Goal: Entertainment & Leisure: Consume media (video, audio)

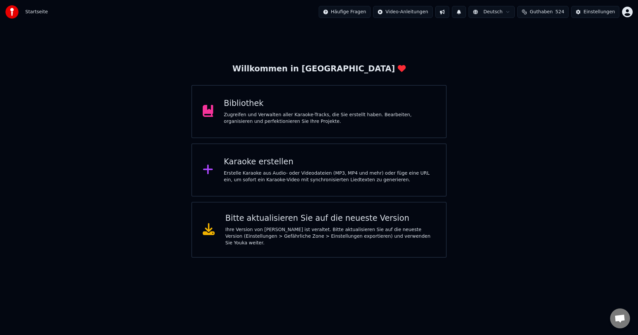
click at [249, 108] on div "Bibliothek" at bounding box center [330, 103] width 212 height 11
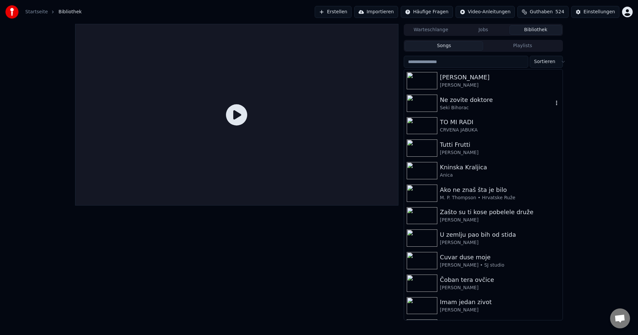
click at [419, 103] on img at bounding box center [422, 103] width 31 height 17
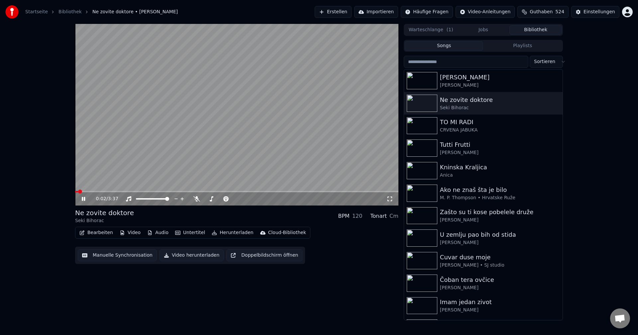
click at [77, 192] on span at bounding box center [76, 191] width 3 height 1
drag, startPoint x: 96, startPoint y: 190, endPoint x: 101, endPoint y: 192, distance: 5.4
click at [97, 191] on video at bounding box center [236, 115] width 323 height 182
click at [98, 190] on video at bounding box center [236, 115] width 323 height 182
click at [98, 191] on span at bounding box center [236, 191] width 323 height 1
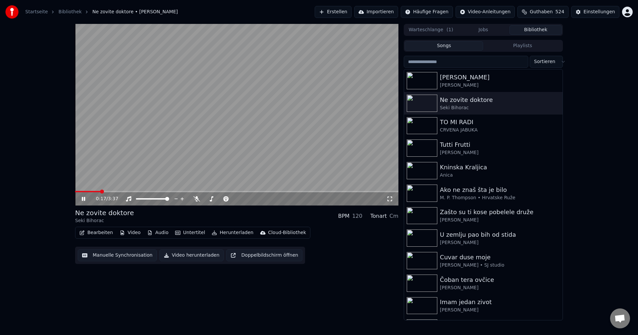
click at [100, 191] on span at bounding box center [87, 191] width 25 height 1
click at [90, 191] on span at bounding box center [82, 191] width 15 height 1
click at [422, 124] on img at bounding box center [422, 125] width 31 height 17
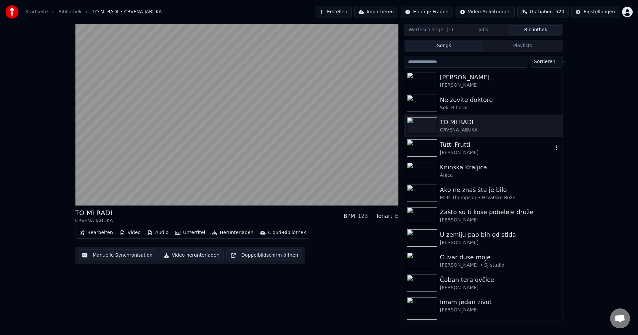
click at [424, 154] on img at bounding box center [422, 148] width 31 height 17
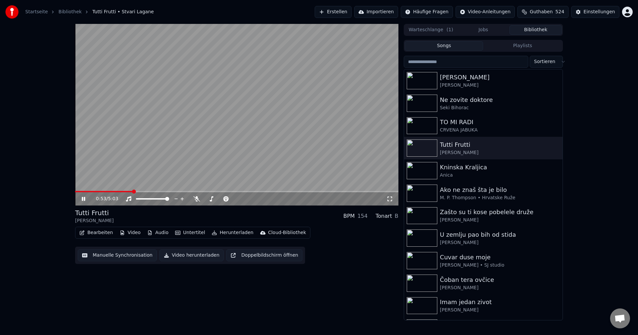
click at [96, 190] on video at bounding box center [236, 115] width 323 height 182
click at [96, 192] on span at bounding box center [85, 191] width 21 height 1
click at [148, 168] on video at bounding box center [236, 115] width 323 height 182
click at [433, 193] on img at bounding box center [422, 193] width 31 height 17
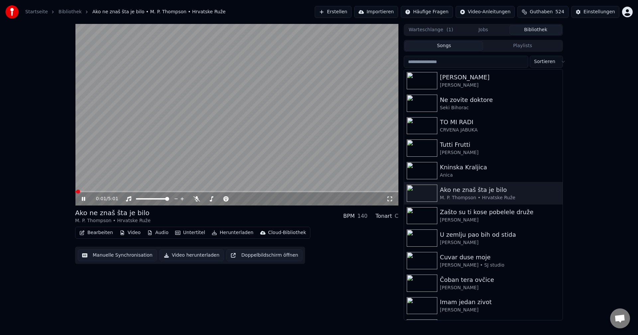
click at [75, 191] on span at bounding box center [75, 191] width 1 height 1
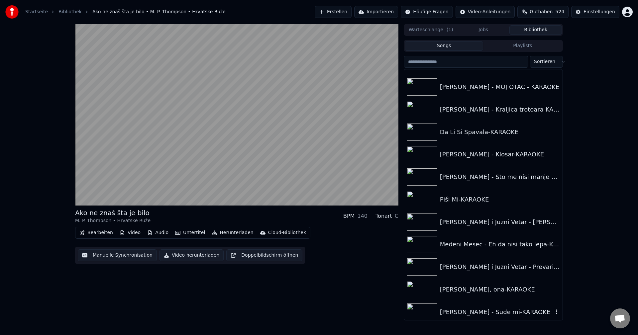
scroll to position [6974, 0]
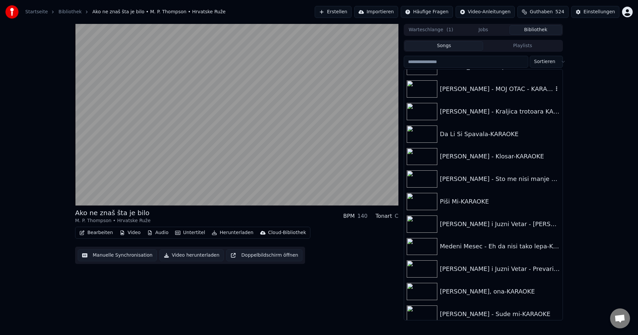
click at [429, 89] on img at bounding box center [422, 88] width 31 height 17
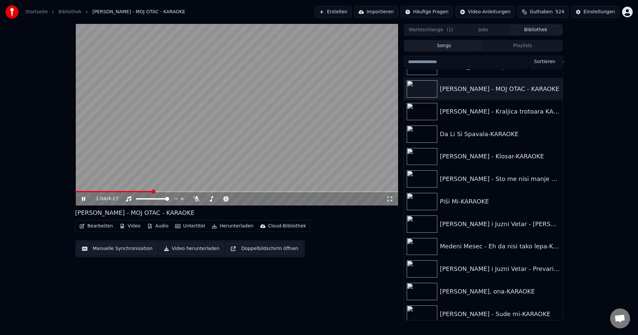
click at [106, 192] on span at bounding box center [113, 191] width 77 height 1
click at [118, 192] on span at bounding box center [236, 191] width 323 height 1
click at [127, 191] on span at bounding box center [236, 191] width 323 height 1
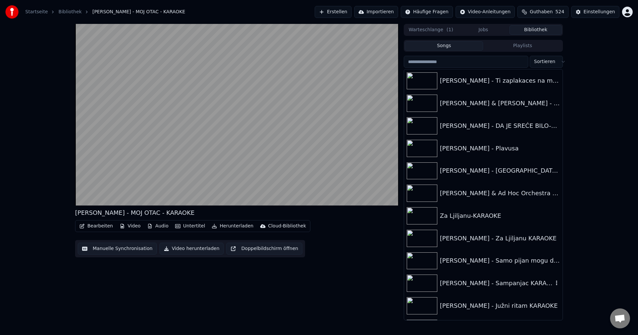
scroll to position [6509, 0]
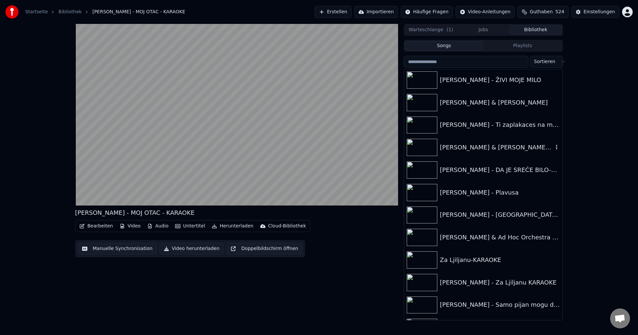
click at [421, 147] on img at bounding box center [422, 147] width 31 height 17
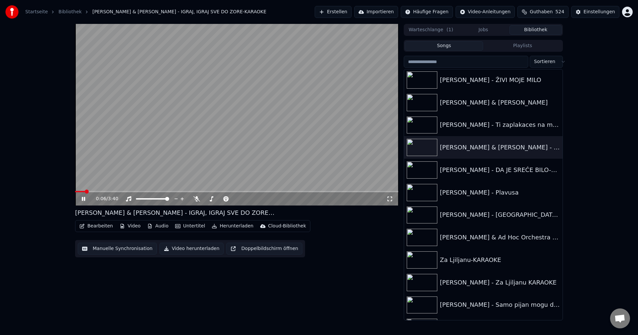
click at [92, 191] on span at bounding box center [236, 191] width 323 height 1
click at [423, 262] on img at bounding box center [422, 260] width 31 height 17
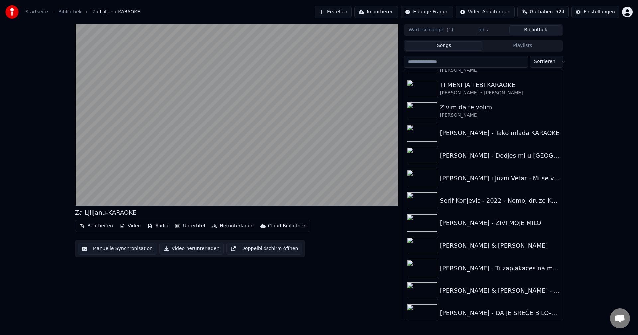
scroll to position [6344, 0]
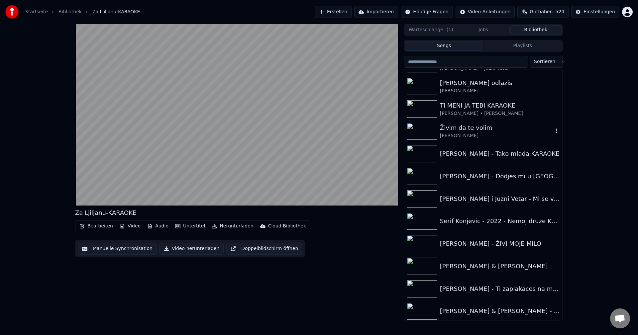
click at [423, 132] on img at bounding box center [422, 131] width 31 height 17
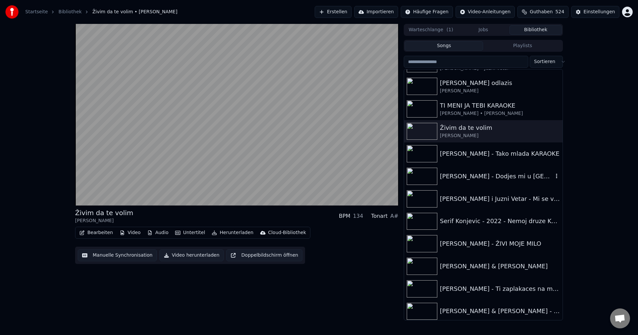
scroll to position [6278, 0]
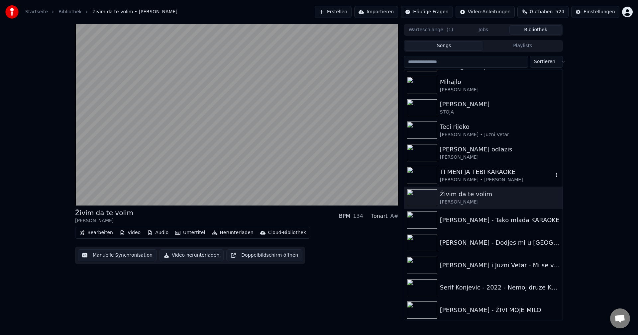
click at [424, 172] on img at bounding box center [422, 175] width 31 height 17
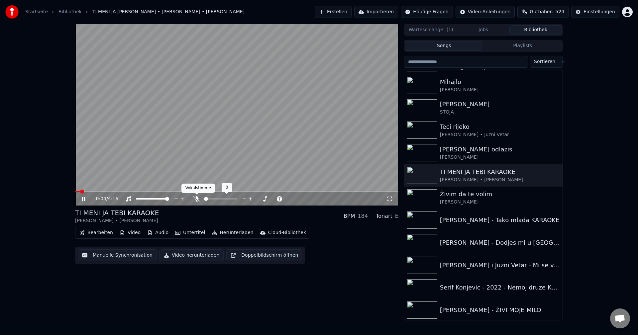
click at [194, 200] on icon at bounding box center [196, 198] width 7 height 5
click at [95, 191] on span at bounding box center [130, 191] width 111 height 1
click at [83, 191] on video at bounding box center [236, 115] width 323 height 182
click at [81, 192] on span at bounding box center [86, 191] width 23 height 1
click at [149, 174] on video at bounding box center [236, 115] width 323 height 182
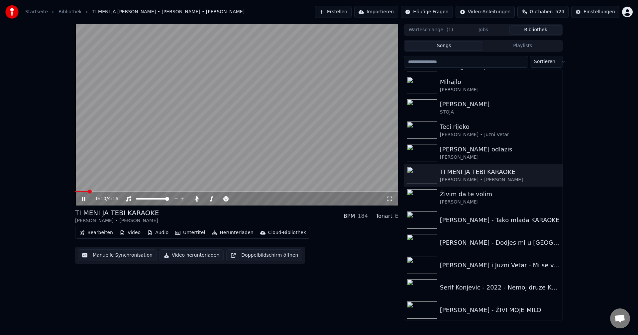
click at [88, 193] on span at bounding box center [90, 192] width 4 height 4
click at [86, 191] on span at bounding box center [88, 192] width 4 height 4
click at [197, 198] on icon at bounding box center [197, 198] width 4 height 5
click at [76, 192] on span at bounding box center [95, 191] width 40 height 1
click at [77, 192] on span at bounding box center [145, 191] width 140 height 1
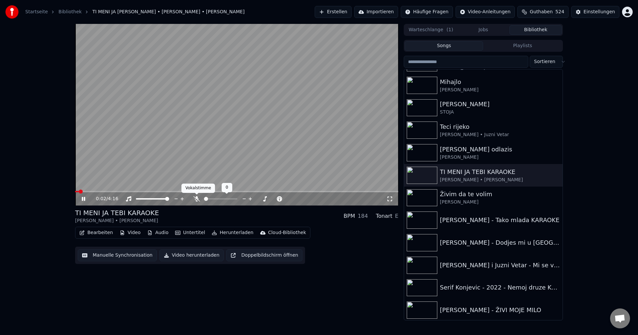
click at [195, 200] on icon at bounding box center [196, 198] width 7 height 5
click at [197, 200] on icon at bounding box center [197, 198] width 4 height 5
click at [78, 191] on span at bounding box center [76, 191] width 3 height 1
click at [78, 192] on span at bounding box center [96, 191] width 43 height 1
click at [196, 199] on icon at bounding box center [196, 198] width 7 height 5
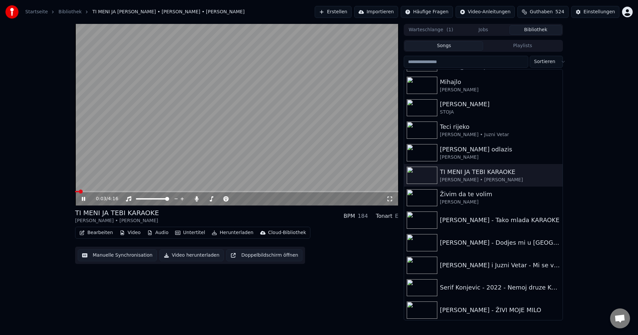
click at [78, 192] on span at bounding box center [77, 191] width 4 height 1
click at [75, 193] on span at bounding box center [77, 192] width 4 height 4
click at [197, 198] on icon at bounding box center [197, 198] width 4 height 5
click at [77, 191] on span at bounding box center [83, 191] width 17 height 1
click at [76, 192] on span at bounding box center [96, 191] width 42 height 1
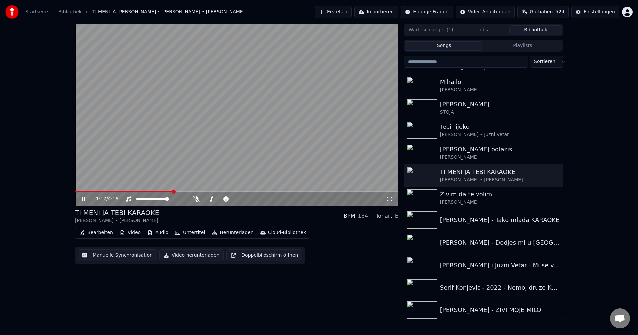
click at [77, 192] on span at bounding box center [124, 191] width 98 height 1
click at [75, 192] on span at bounding box center [77, 192] width 4 height 4
click at [83, 193] on span at bounding box center [85, 192] width 4 height 4
click at [92, 192] on span at bounding box center [94, 192] width 4 height 4
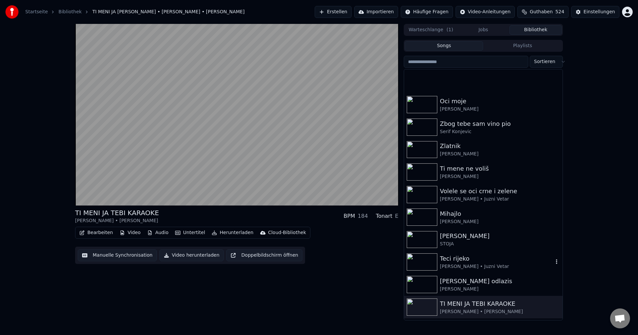
scroll to position [6112, 0]
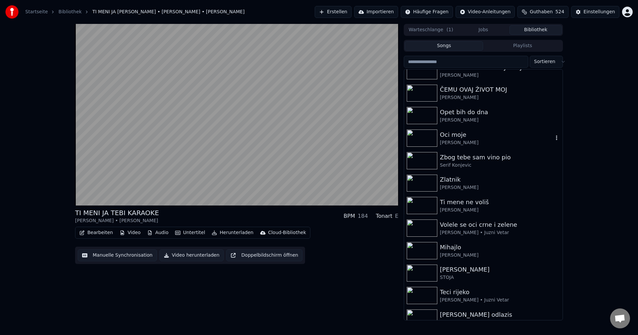
click at [420, 133] on img at bounding box center [422, 138] width 31 height 17
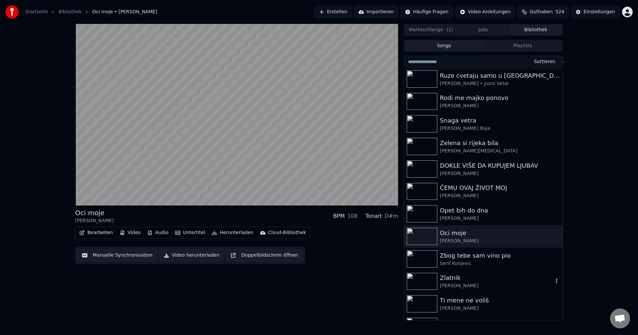
scroll to position [6012, 0]
click at [422, 146] on img at bounding box center [422, 147] width 31 height 17
